Goal: Task Accomplishment & Management: Complete application form

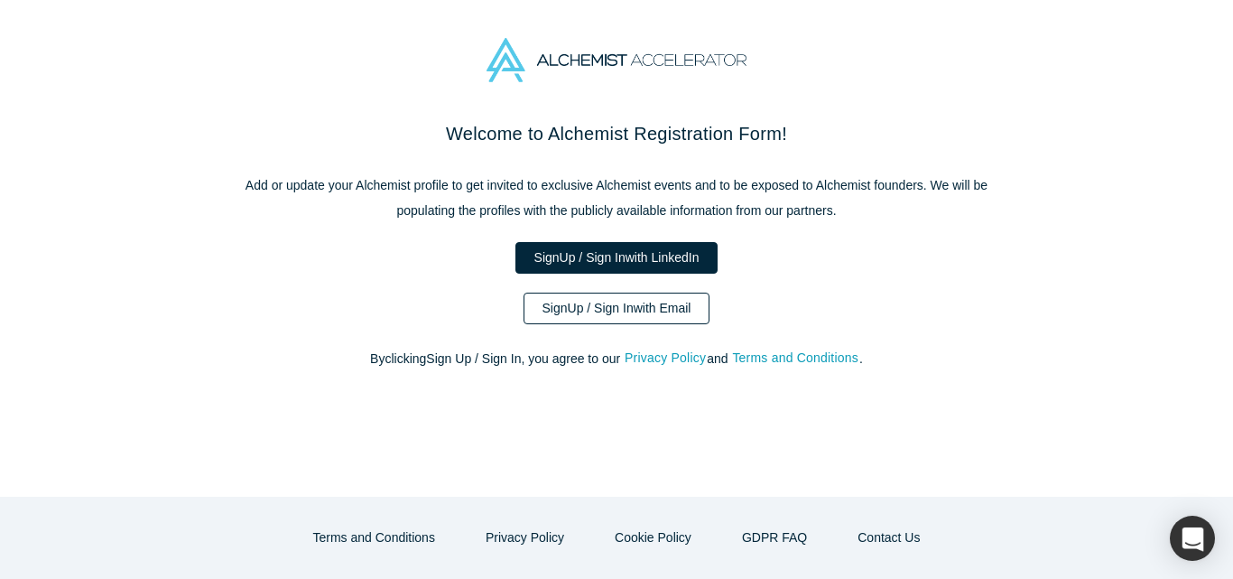
click at [602, 310] on link "Sign Up / Sign In with Email" at bounding box center [616, 308] width 187 height 32
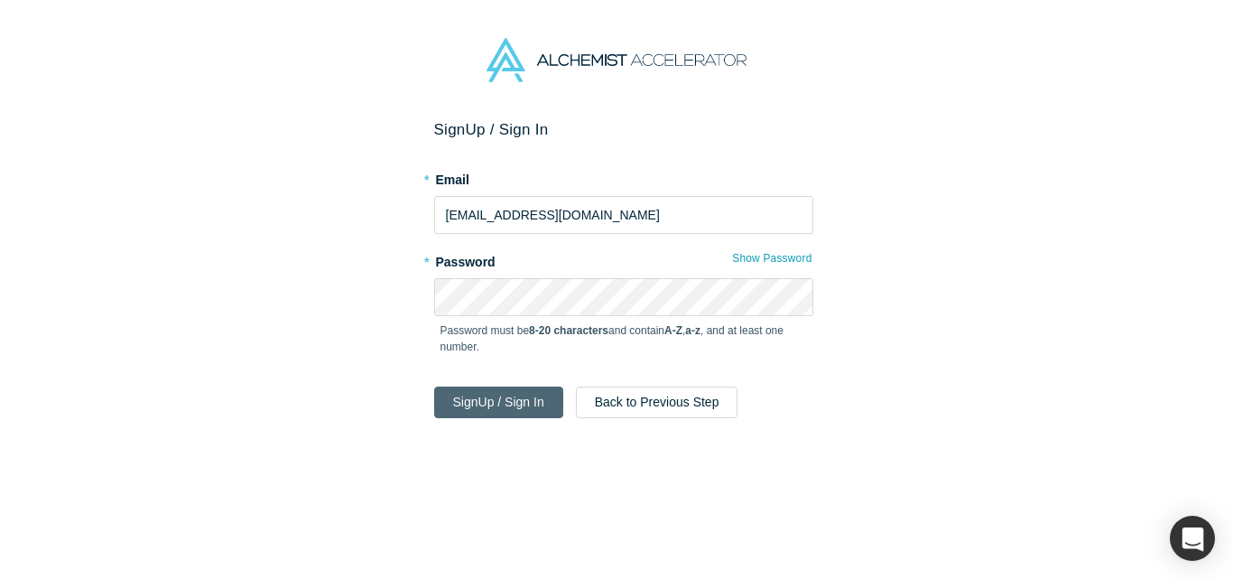
click at [520, 401] on button "Sign Up / Sign In" at bounding box center [498, 402] width 129 height 32
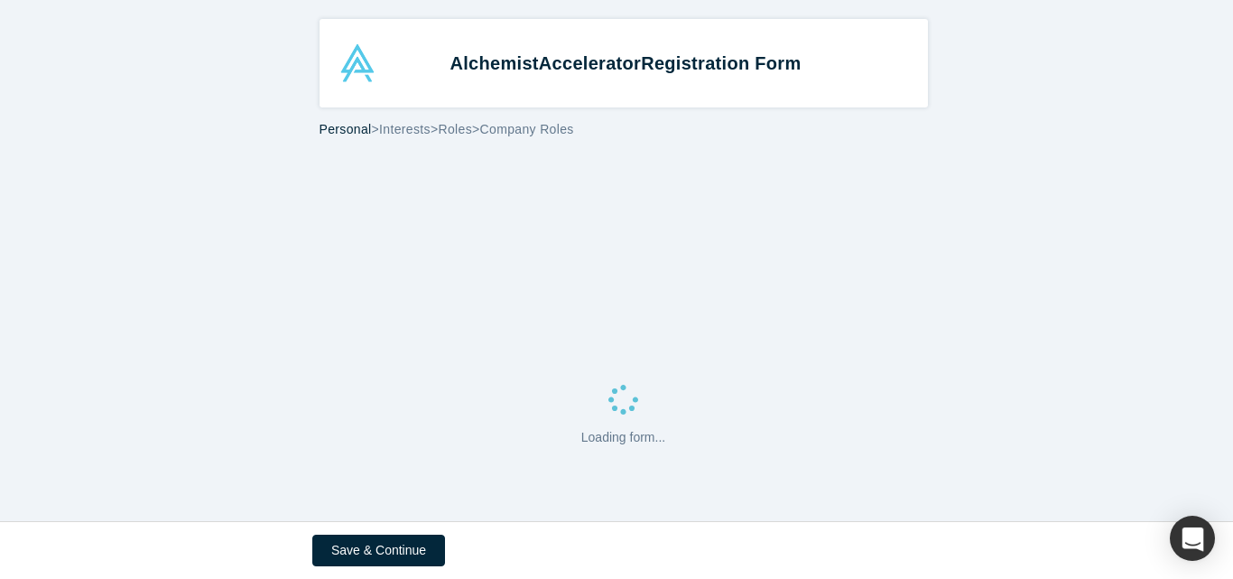
select select "US"
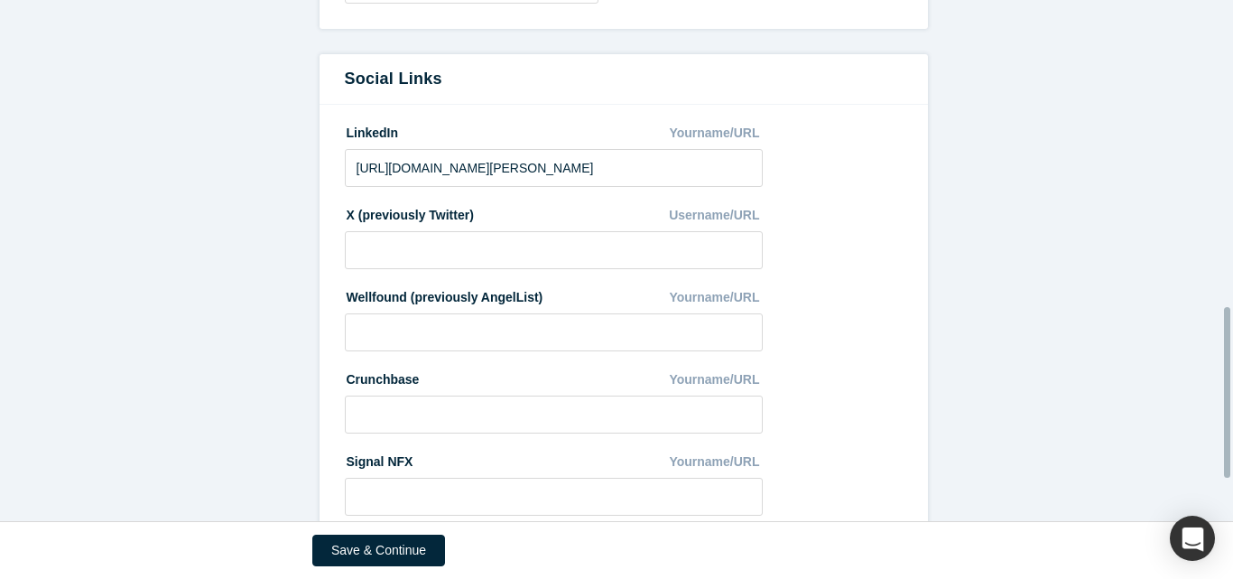
scroll to position [1062, 0]
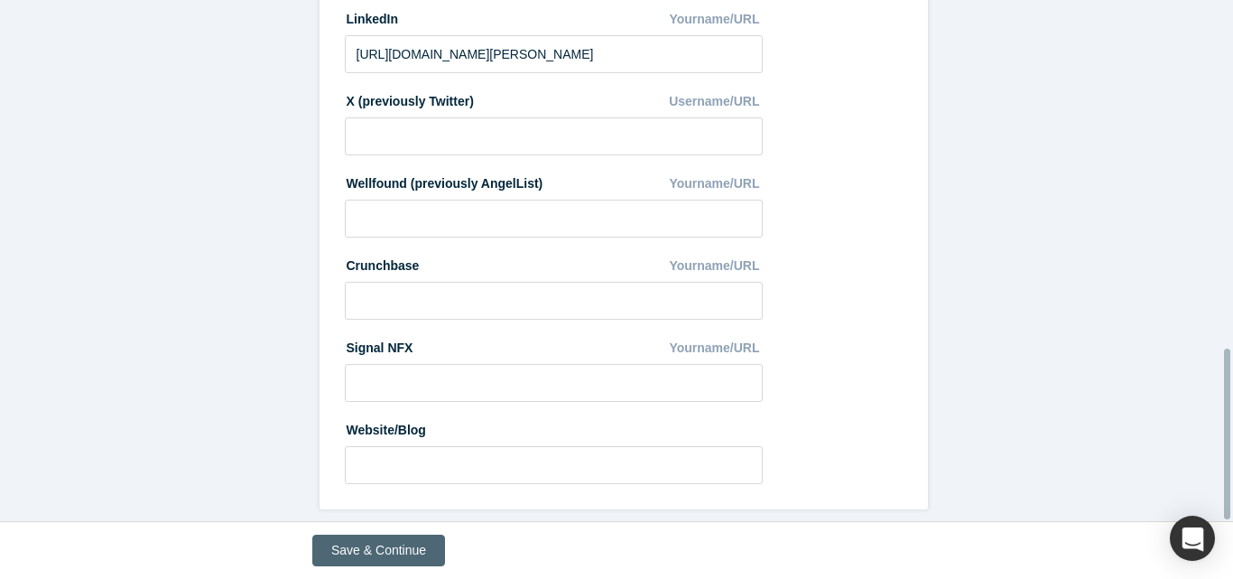
click at [390, 550] on button "Save & Continue" at bounding box center [378, 550] width 133 height 32
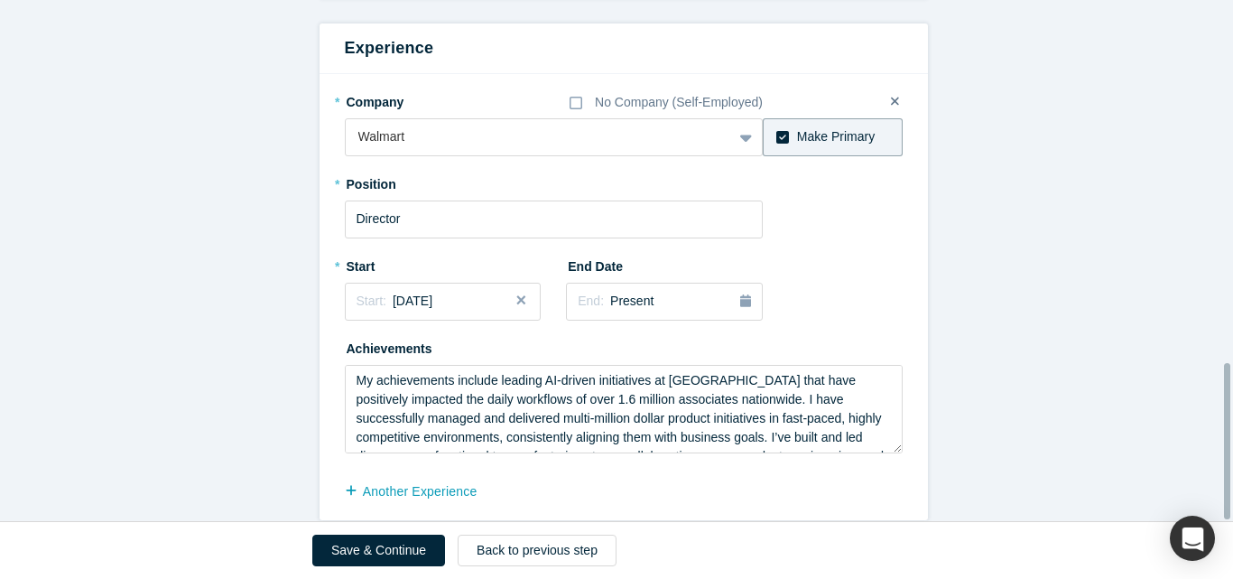
scroll to position [1206, 0]
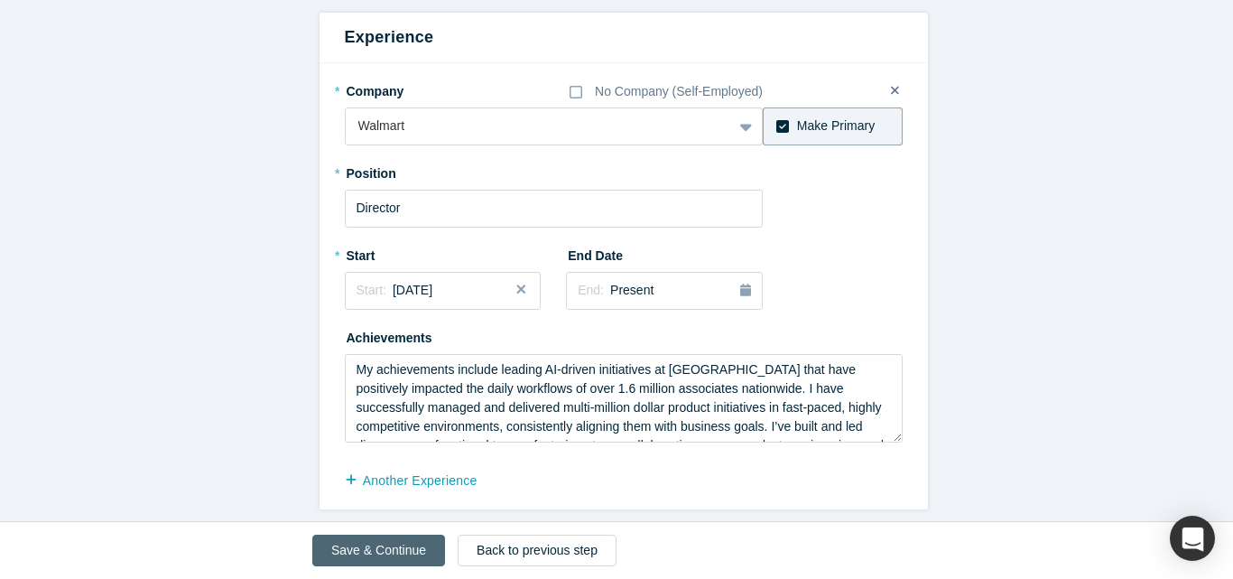
click at [406, 552] on button "Save & Continue" at bounding box center [378, 550] width 133 height 32
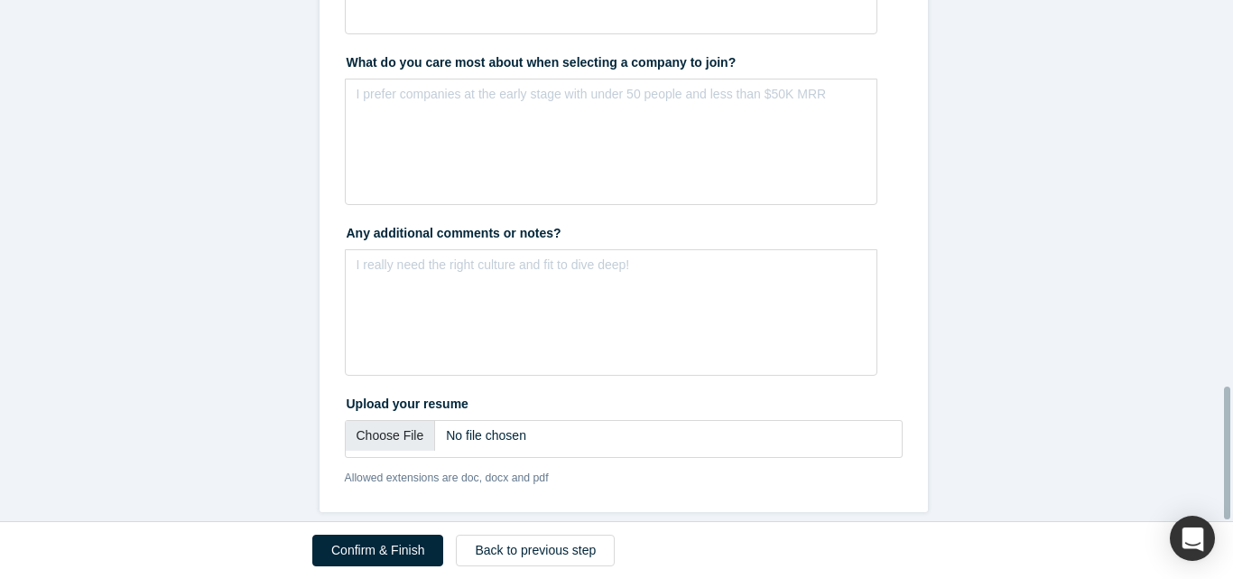
scroll to position [1522, 0]
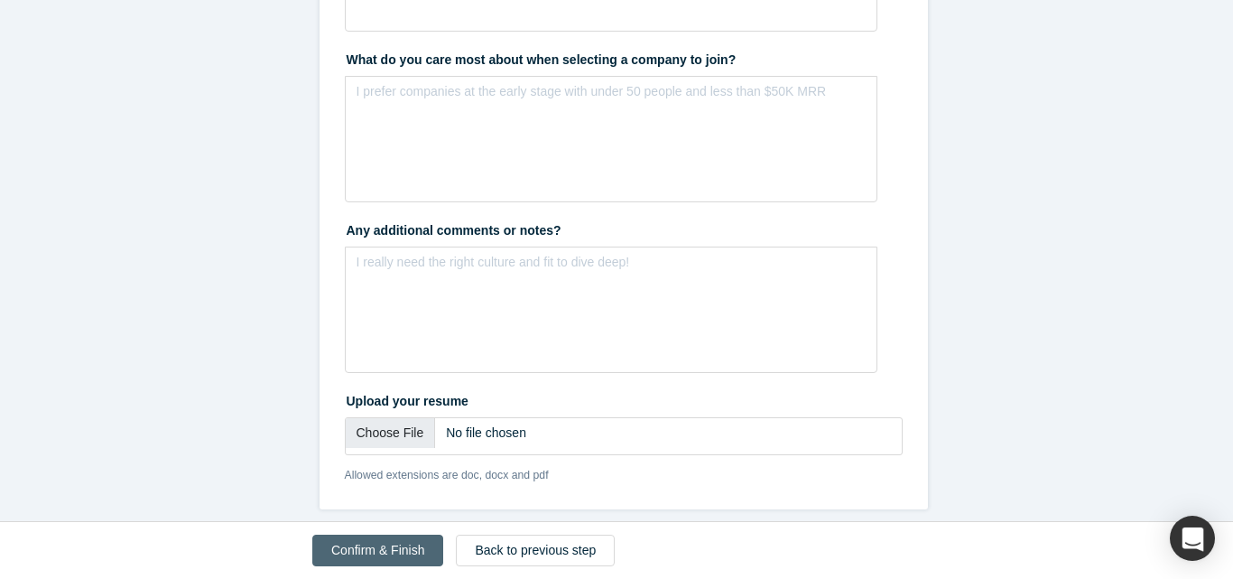
click at [396, 551] on button "Confirm & Finish" at bounding box center [377, 550] width 131 height 32
click at [379, 421] on input "file" at bounding box center [624, 436] width 558 height 38
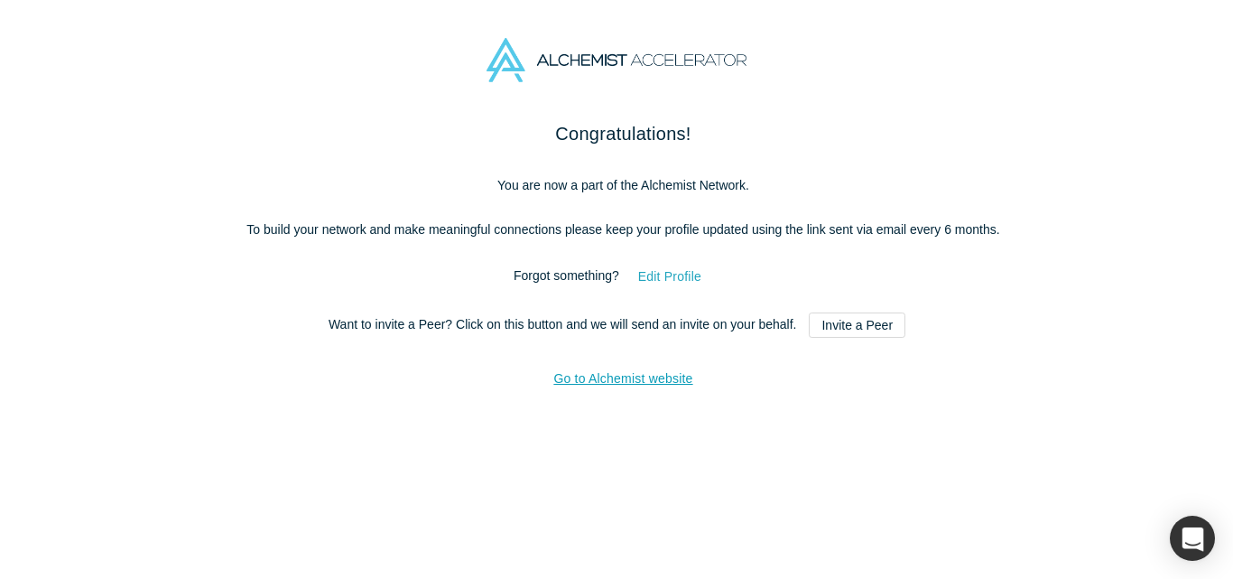
click at [673, 279] on button "Edit Profile" at bounding box center [669, 277] width 101 height 32
select select "US"
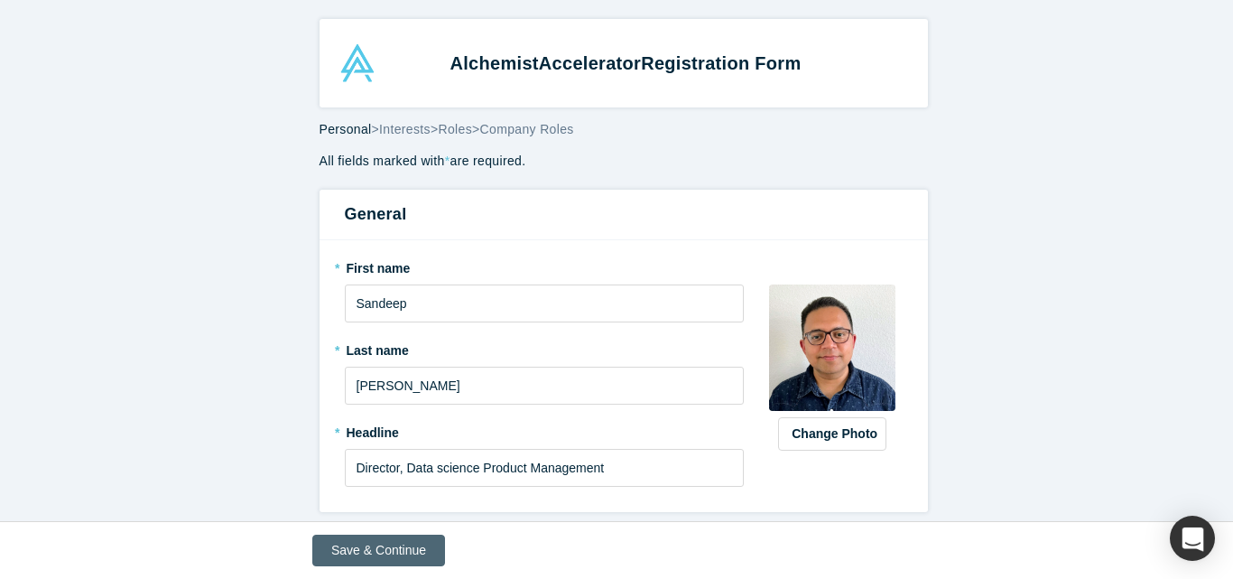
click at [414, 557] on button "Save & Continue" at bounding box center [378, 550] width 133 height 32
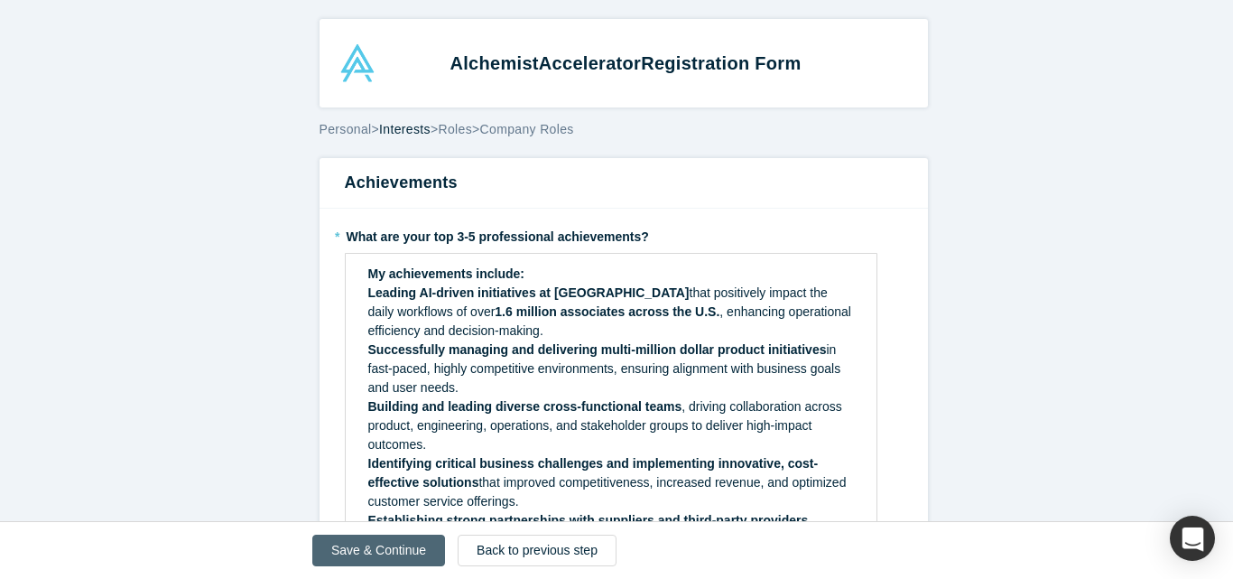
click at [414, 557] on button "Save & Continue" at bounding box center [378, 550] width 133 height 32
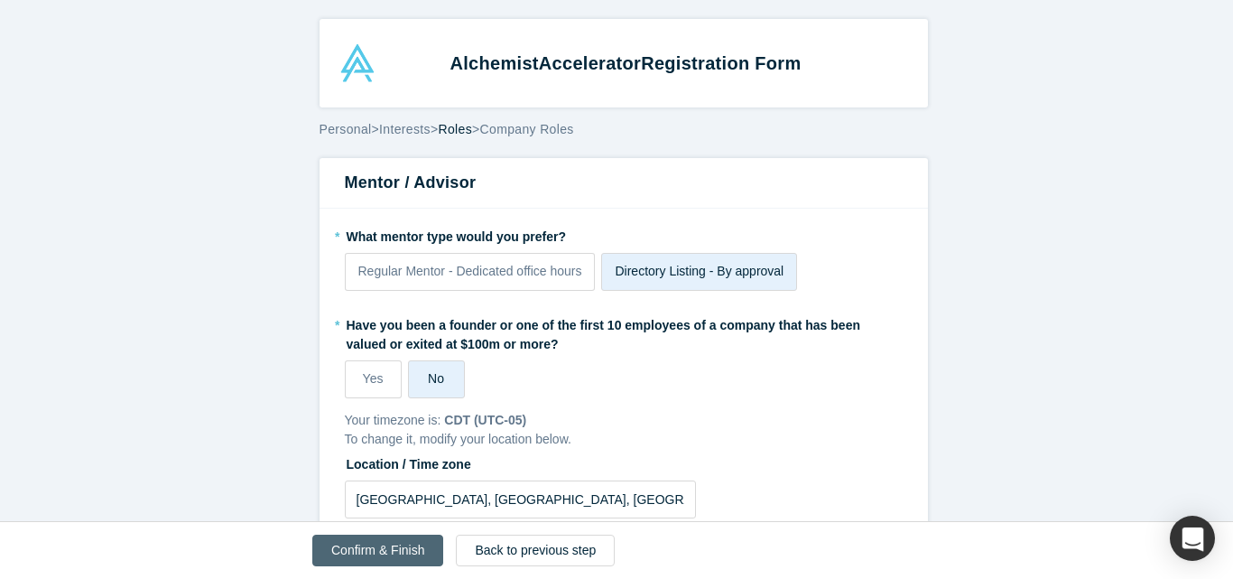
click at [414, 557] on button "Confirm & Finish" at bounding box center [377, 550] width 131 height 32
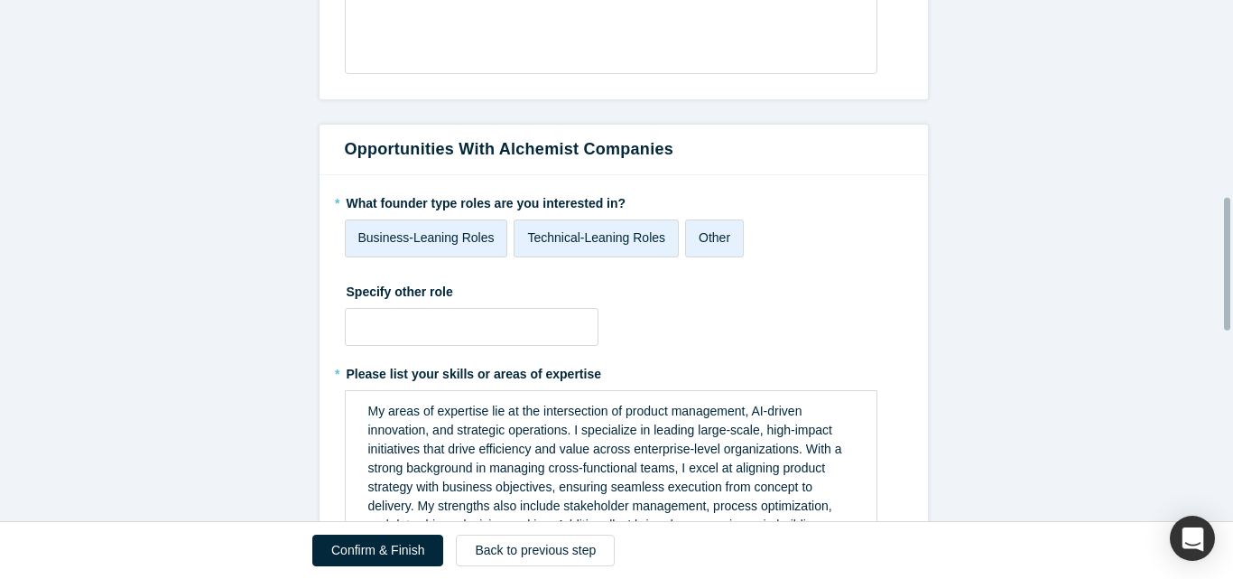
scroll to position [0, 0]
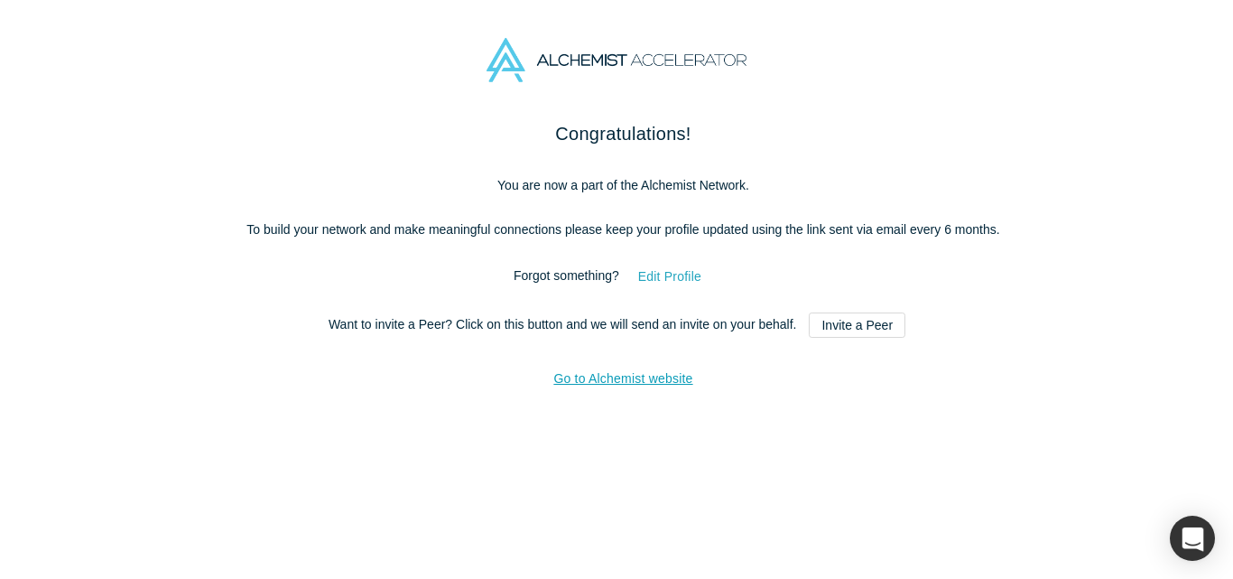
click at [675, 276] on button "Edit Profile" at bounding box center [669, 277] width 101 height 32
select select "US"
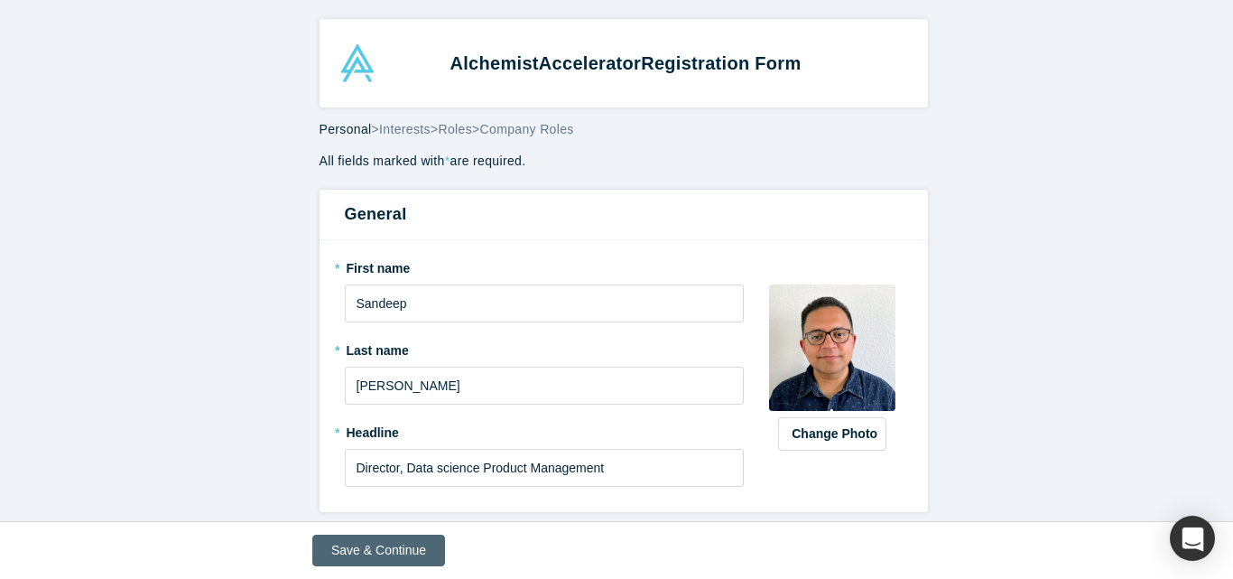
click at [408, 543] on button "Save & Continue" at bounding box center [378, 550] width 133 height 32
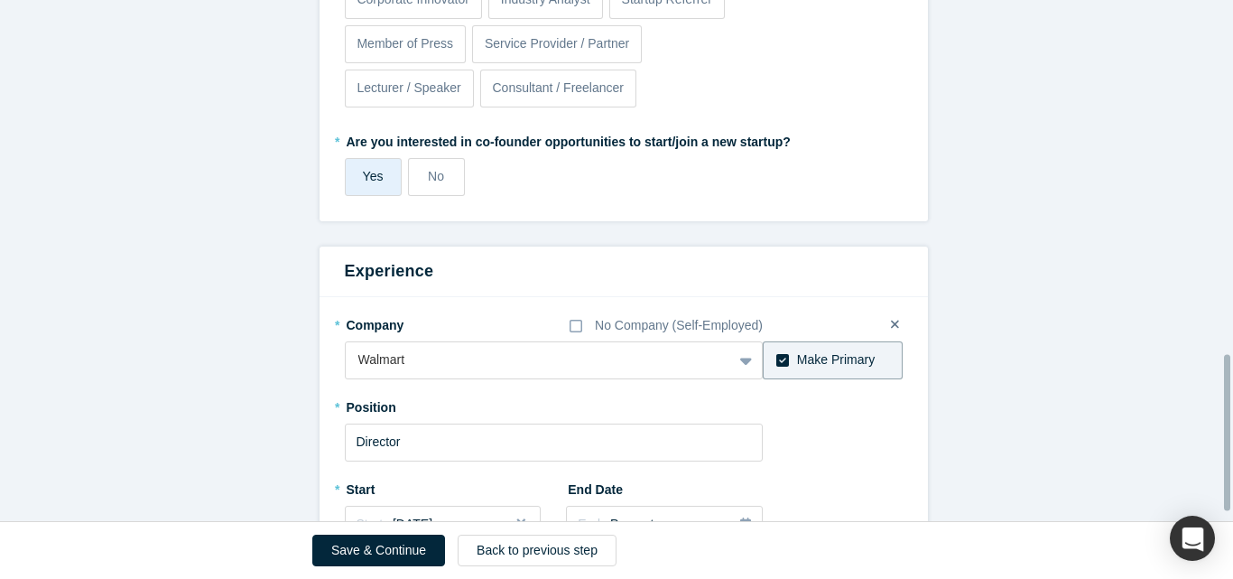
scroll to position [1206, 0]
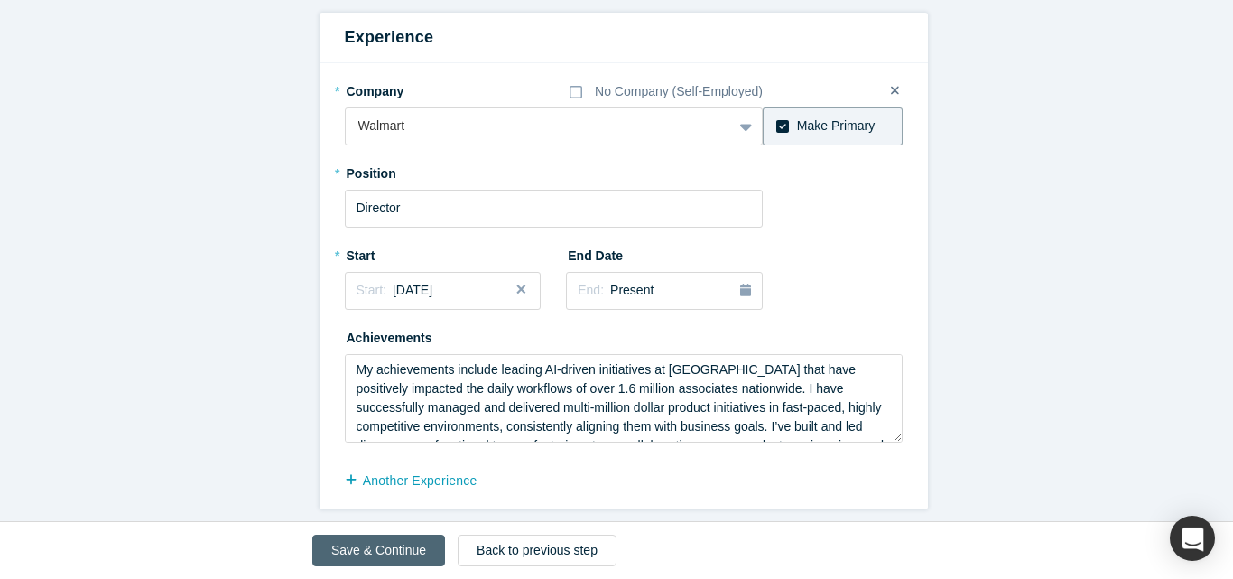
click at [397, 548] on button "Save & Continue" at bounding box center [378, 550] width 133 height 32
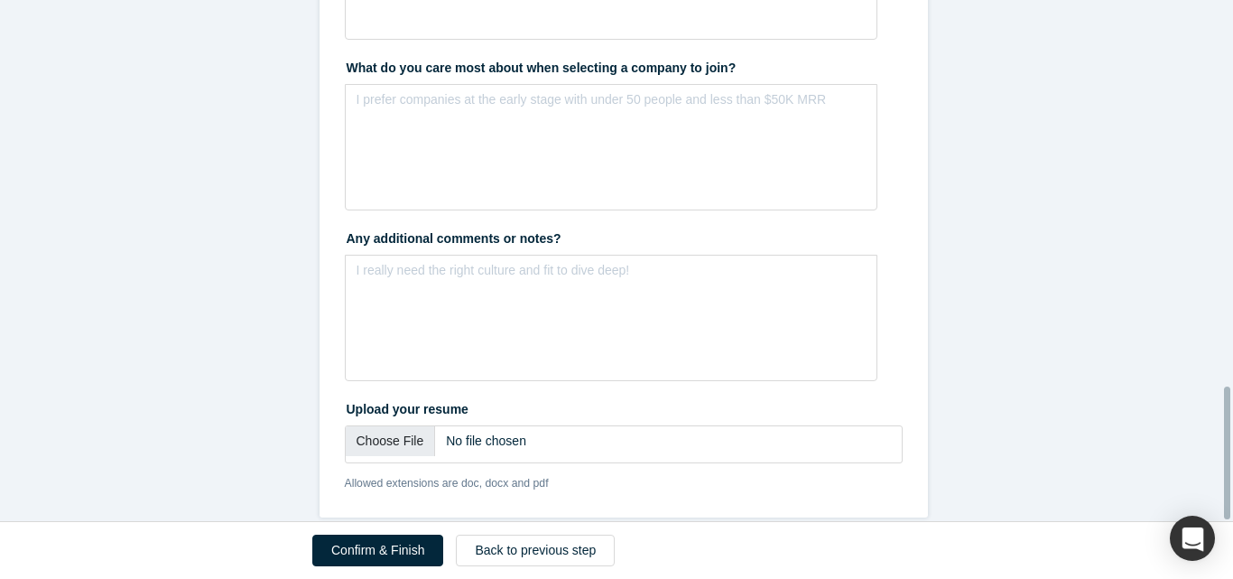
scroll to position [1522, 0]
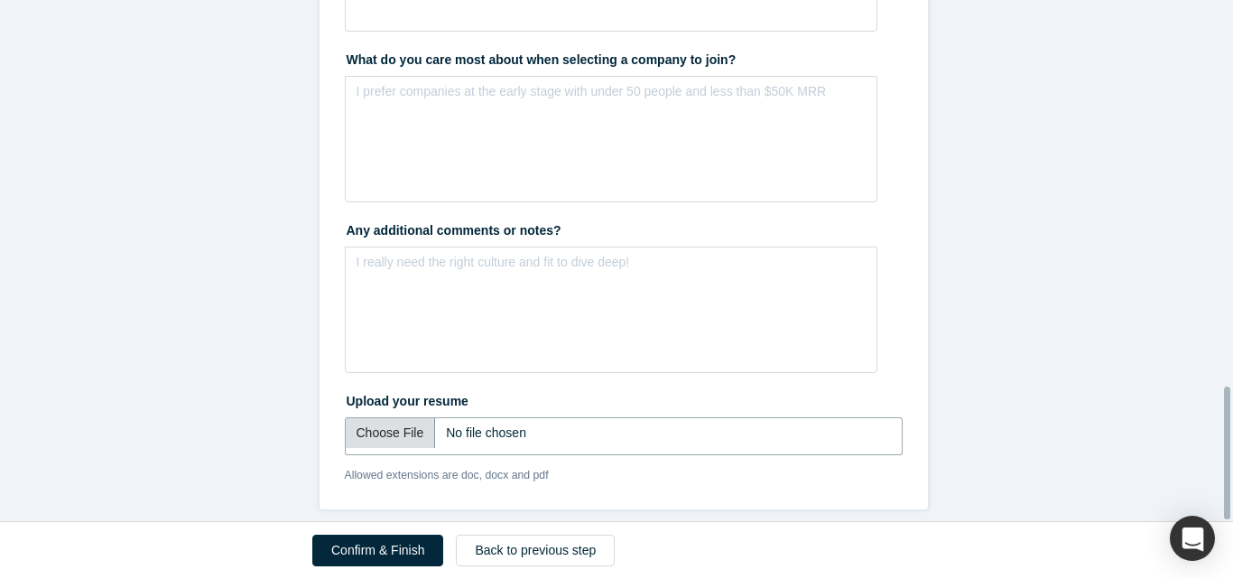
click at [403, 423] on input "file" at bounding box center [624, 436] width 558 height 38
type input "C:\fakepath\Sandeep Mahajan_Resume_4_08_2025.pdf"
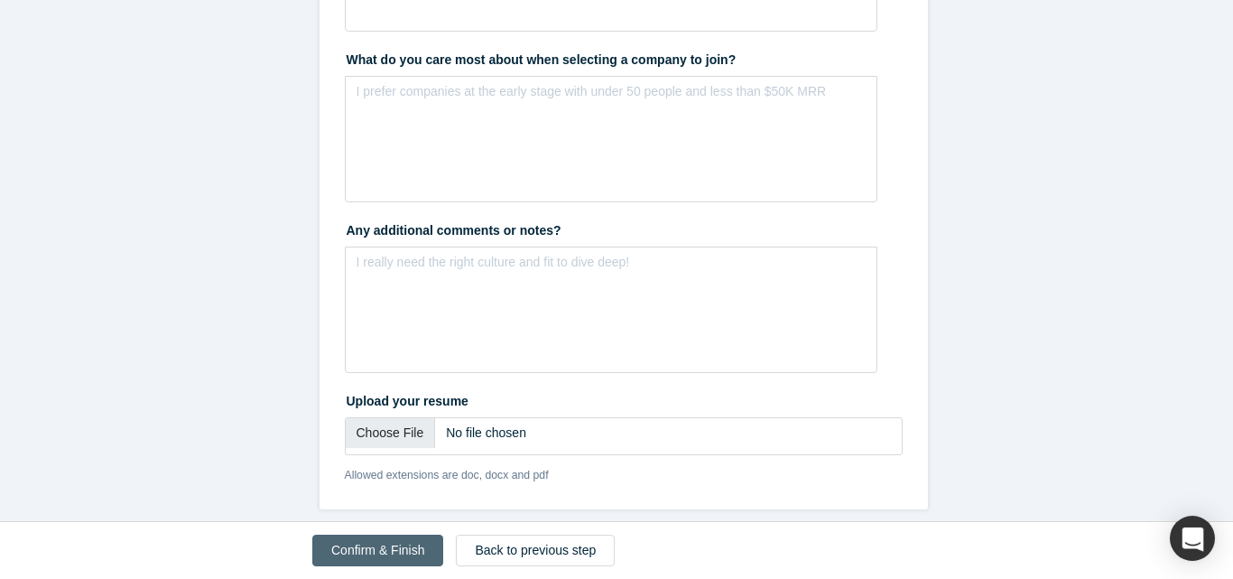
click at [402, 545] on button "Confirm & Finish" at bounding box center [377, 550] width 131 height 32
